Goal: Contribute content

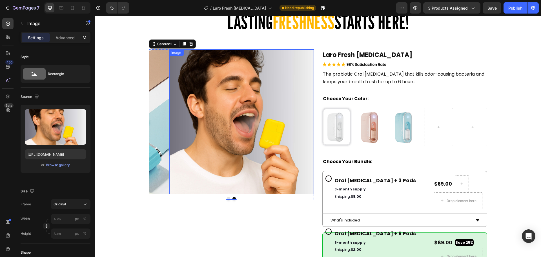
click at [246, 97] on img at bounding box center [241, 121] width 145 height 145
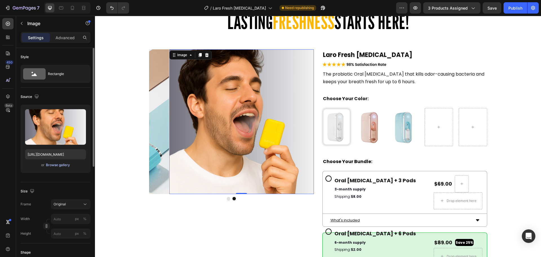
click at [58, 167] on div "Browse gallery" at bounding box center [58, 164] width 24 height 5
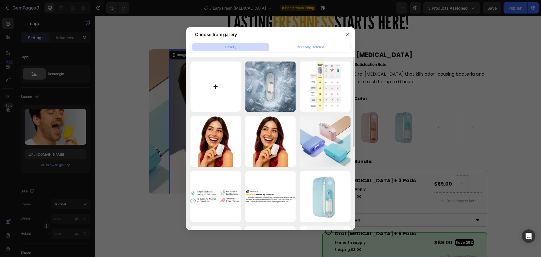
click at [211, 86] on input "file" at bounding box center [216, 86] width 50 height 50
type input "C:\fakepath\Modello.jpg"
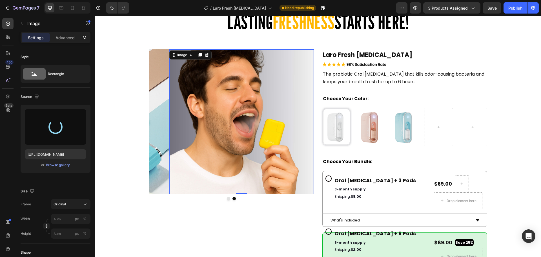
type input "[URL][DOMAIN_NAME]"
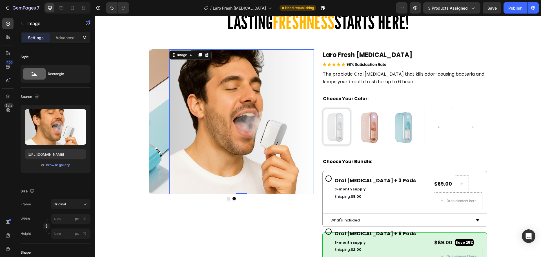
click at [502, 59] on div "LASTING FRESHNESS STARTS HERE! Heading LASTING FRESHNESS STARTS HERE! Heading I…" at bounding box center [318, 213] width 446 height 466
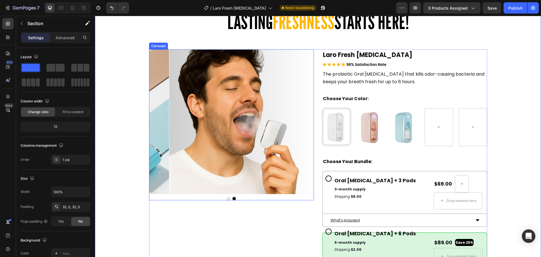
click at [227, 199] on div "Image Image [GEOGRAPHIC_DATA]" at bounding box center [231, 124] width 165 height 151
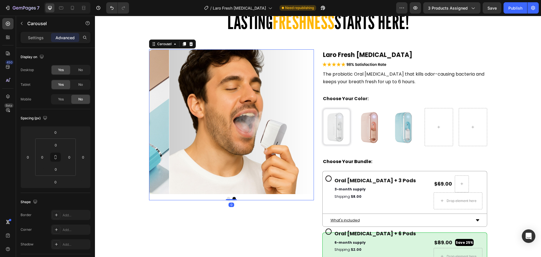
click at [227, 198] on button "Dot" at bounding box center [228, 198] width 3 height 3
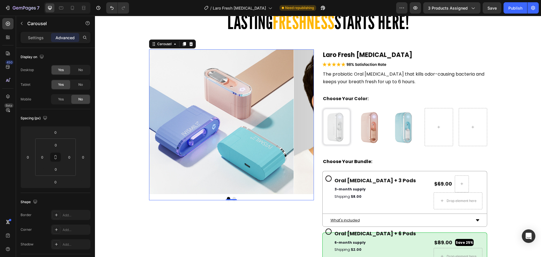
click at [233, 197] on button "Dot" at bounding box center [234, 198] width 3 height 3
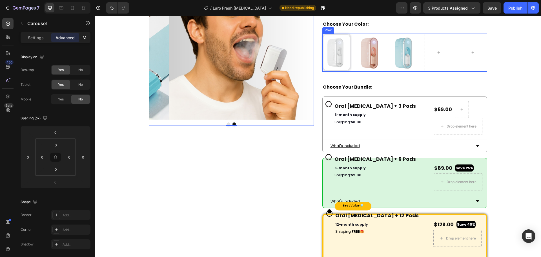
scroll to position [2305, 0]
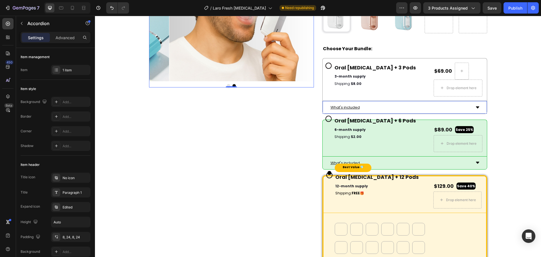
click at [342, 105] on p "What's included" at bounding box center [345, 107] width 29 height 6
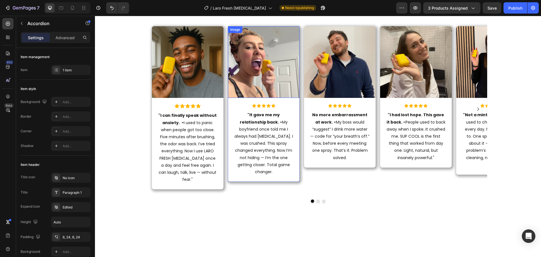
scroll to position [2587, 0]
